Goal: Task Accomplishment & Management: Use online tool/utility

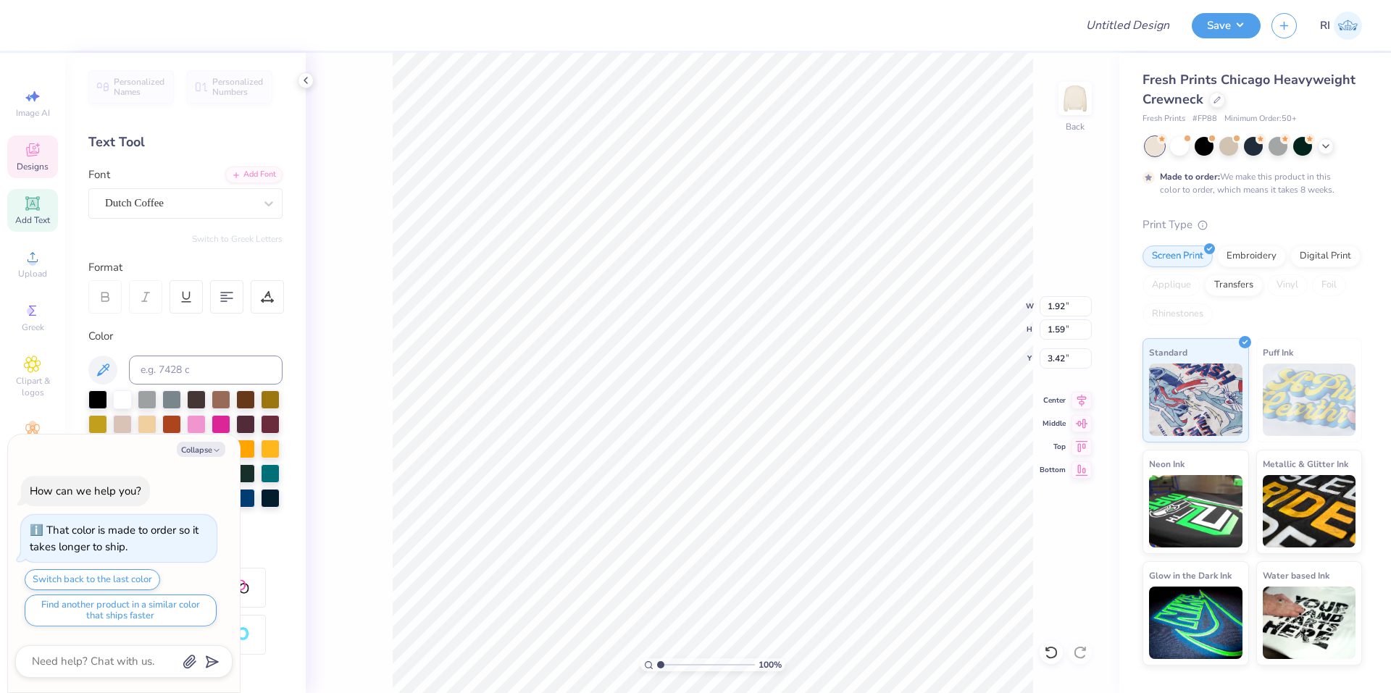
type textarea "x"
type input "3.62"
type textarea "x"
type input "3.19"
type textarea "x"
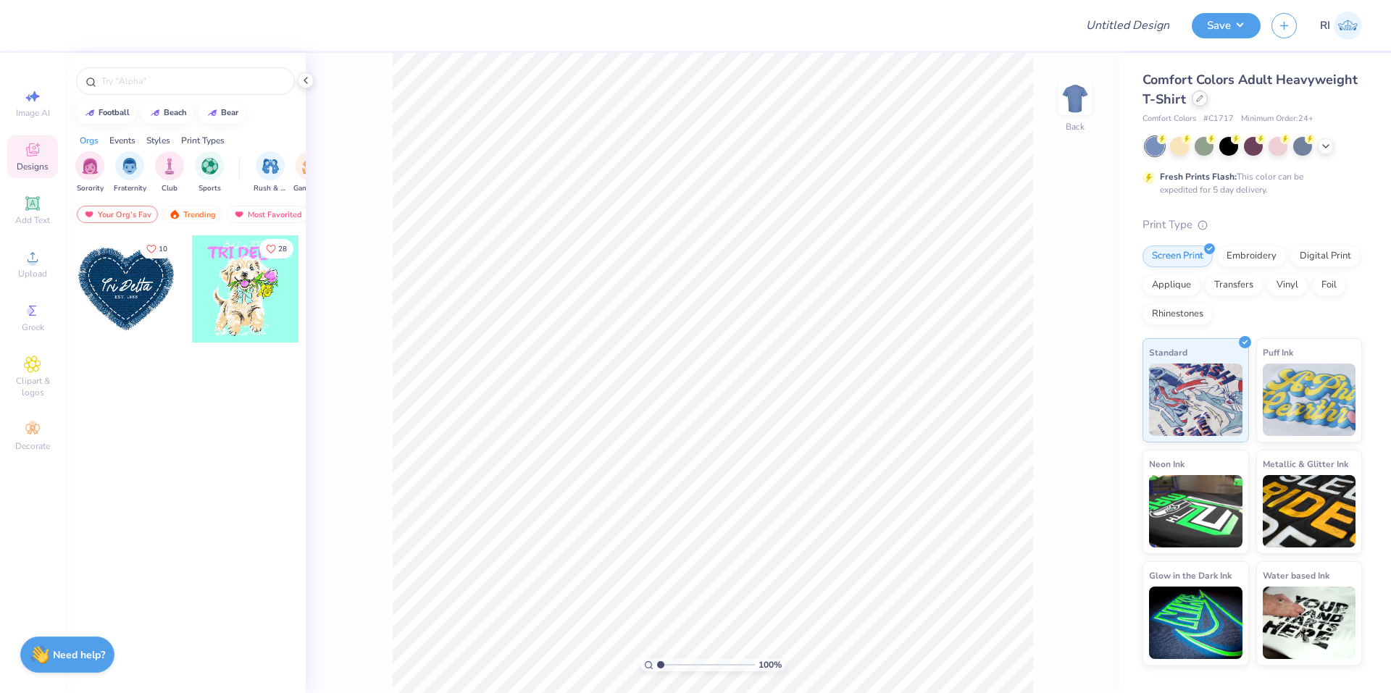
click at [1197, 99] on icon at bounding box center [1199, 98] width 7 height 7
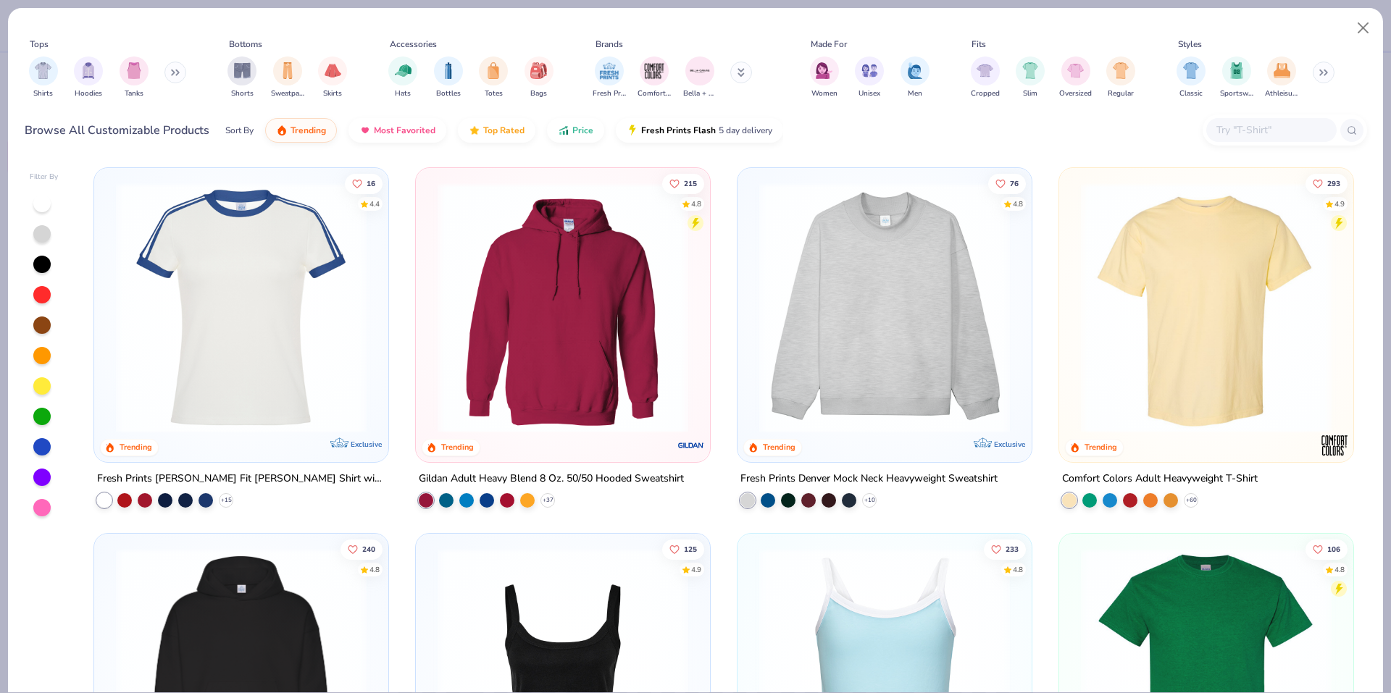
click at [1268, 131] on input "text" at bounding box center [1271, 130] width 112 height 17
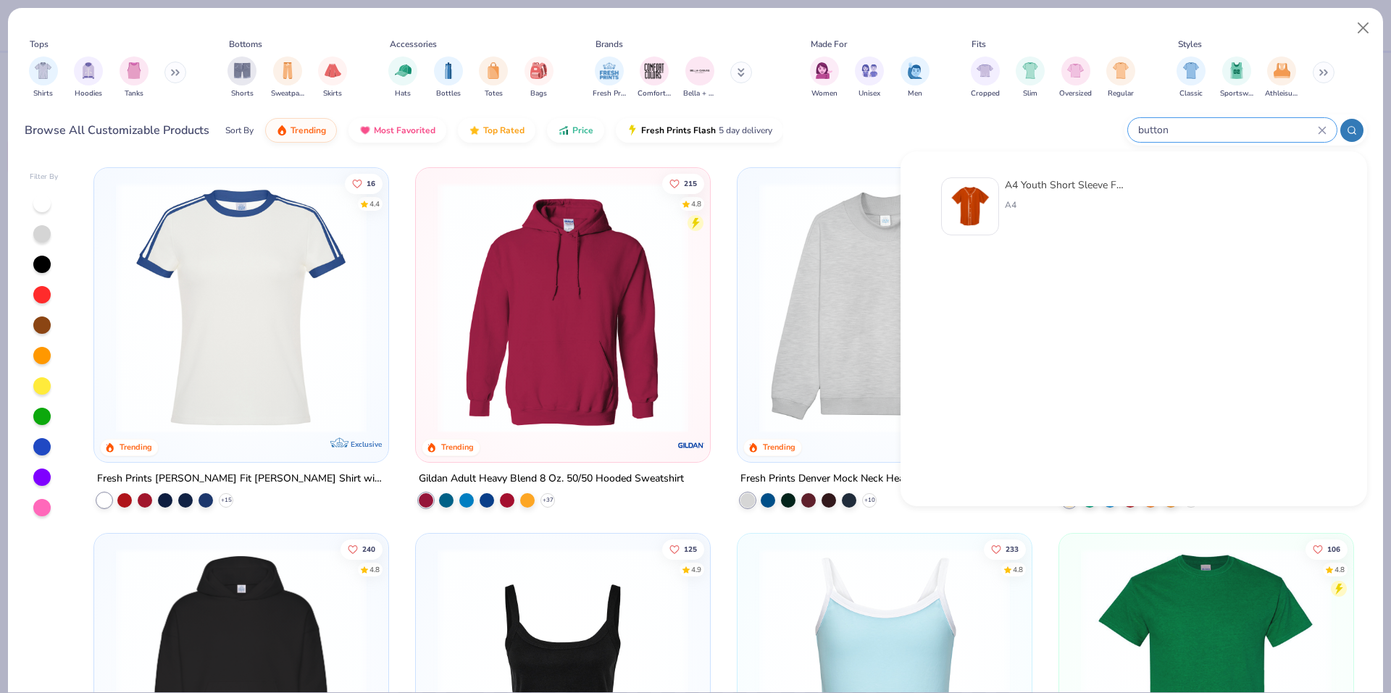
type input "buttons"
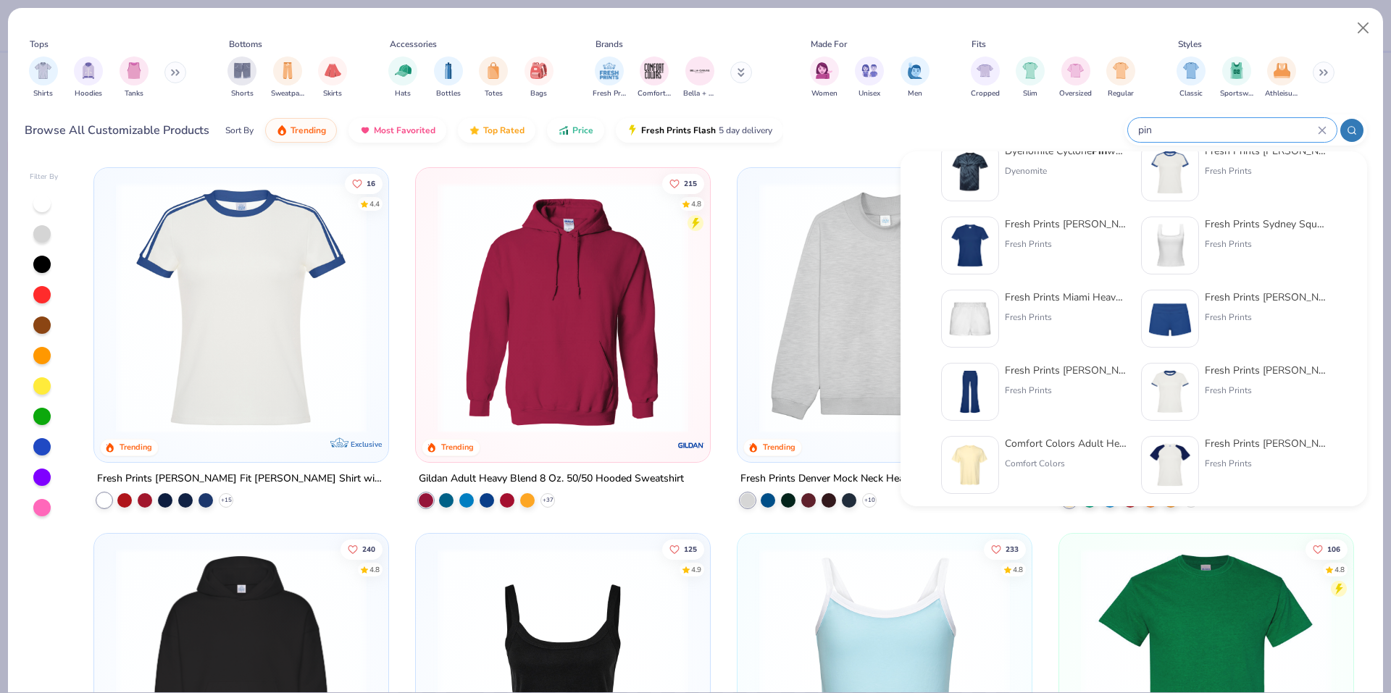
scroll to position [102, 0]
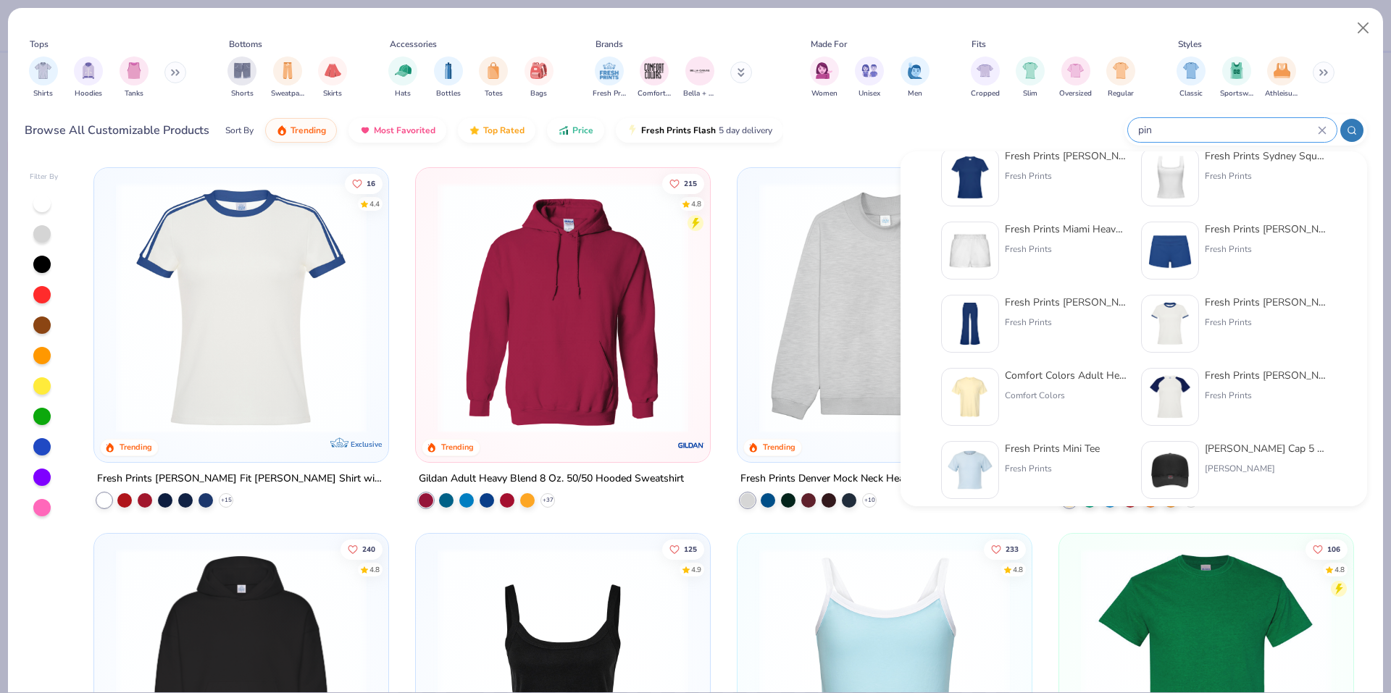
type input "pin"
click at [1365, 28] on button "Close" at bounding box center [1364, 28] width 28 height 28
